Goal: Find specific fact: Find specific fact

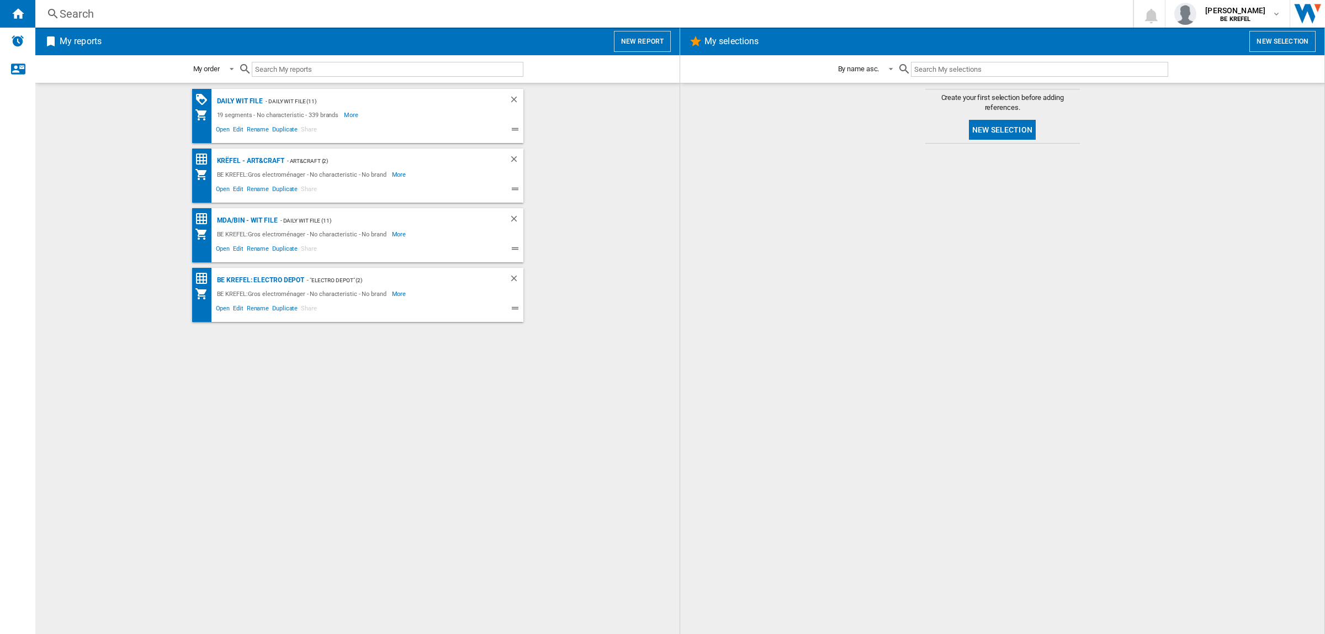
click at [308, 18] on div "Search" at bounding box center [582, 13] width 1045 height 15
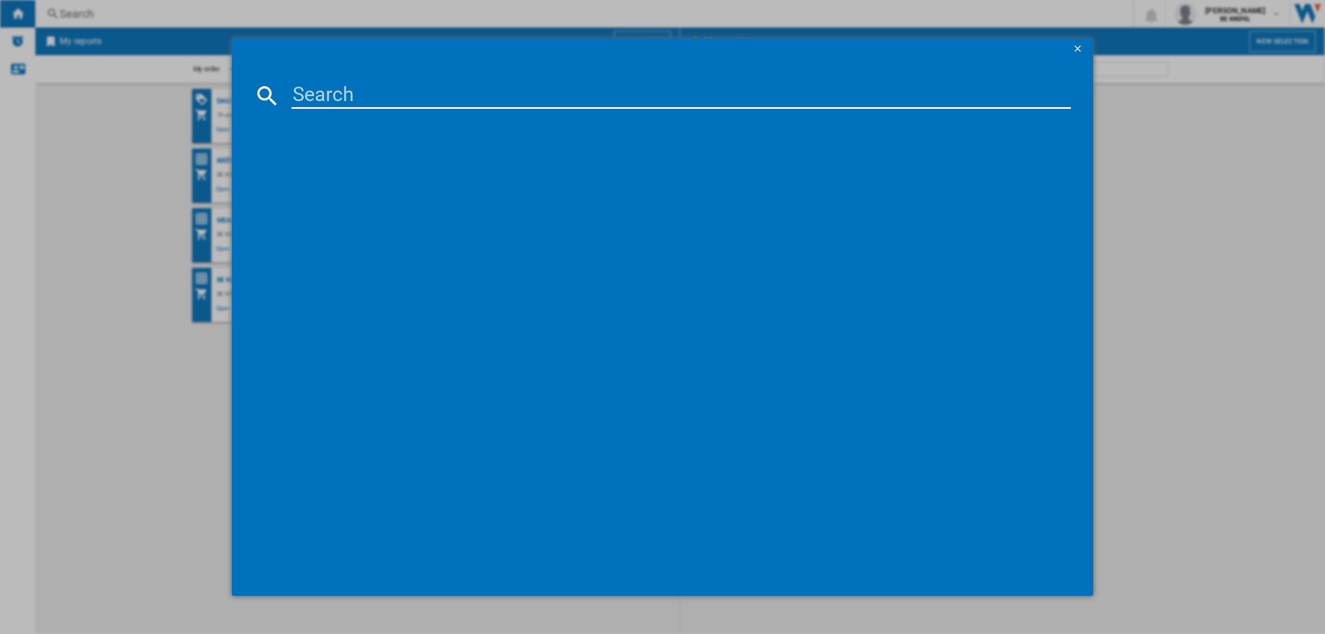
click at [345, 86] on input at bounding box center [682, 95] width 780 height 27
paste input "32002884"
type input "32002884"
click at [375, 162] on div "JBL PARTYBOX STAGE 320 BLANC" at bounding box center [670, 167] width 769 height 11
